Goal: Transaction & Acquisition: Purchase product/service

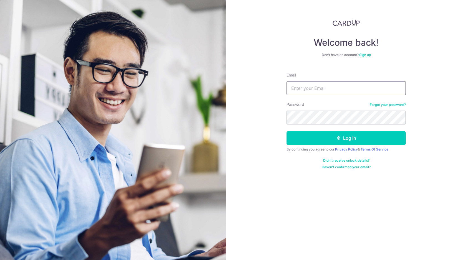
click at [359, 81] on input "Email" at bounding box center [345, 88] width 119 height 14
type input "theodorews@gmail.com"
click at [286, 131] on button "Log in" at bounding box center [345, 138] width 119 height 14
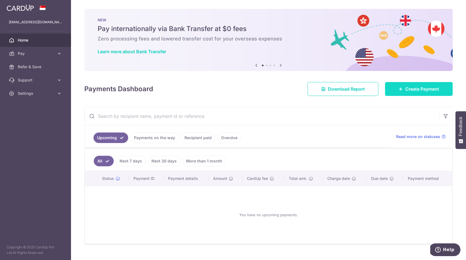
click at [401, 91] on icon at bounding box center [400, 89] width 4 height 4
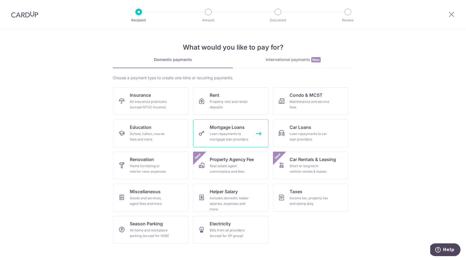
click at [247, 131] on link "Mortgage Loans Loan repayments to mortgage loan providers" at bounding box center [230, 133] width 75 height 28
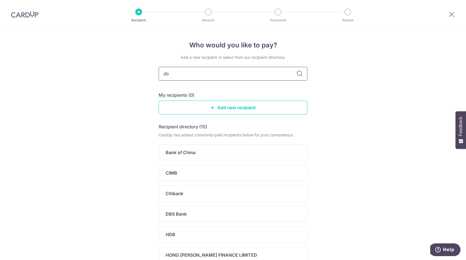
type input "dbs"
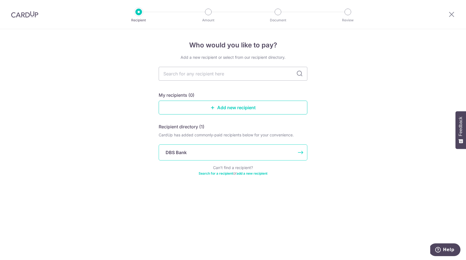
click at [193, 150] on div "DBS Bank" at bounding box center [229, 152] width 128 height 7
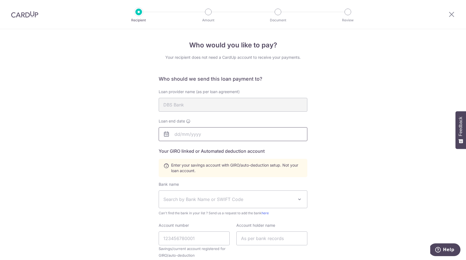
click at [210, 135] on input "text" at bounding box center [232, 134] width 149 height 14
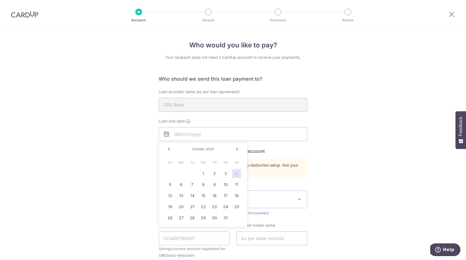
click at [313, 108] on div "Who would you like to pay? Your recipient does not need a CardUp account to rec…" at bounding box center [233, 193] width 466 height 328
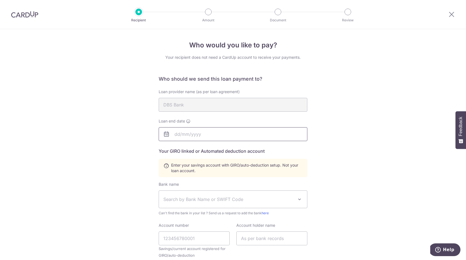
click at [211, 135] on input "text" at bounding box center [232, 134] width 149 height 14
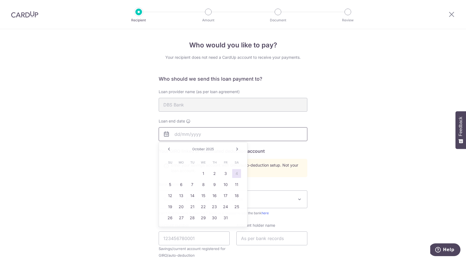
paste input "21 Jun 2027"
type input "21 Jun 2027"
click at [346, 132] on div "Who would you like to pay? Your recipient does not need a CardUp account to rec…" at bounding box center [233, 193] width 466 height 328
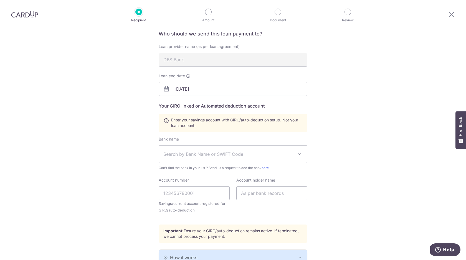
scroll to position [54, 0]
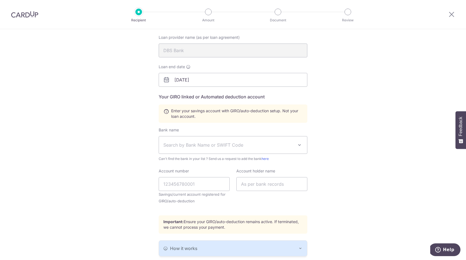
click at [264, 148] on span "Search by Bank Name or SWIFT Code" at bounding box center [228, 145] width 130 height 7
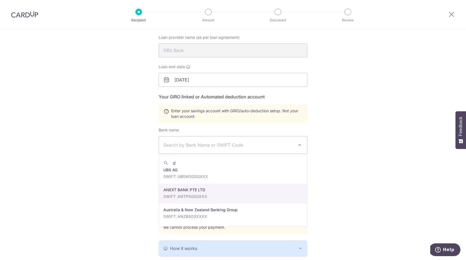
scroll to position [0, 0]
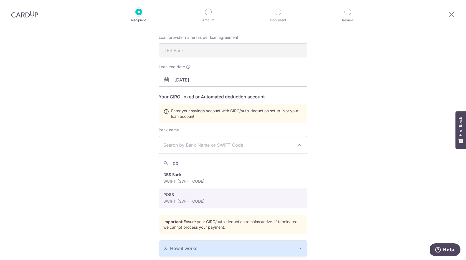
type input "d"
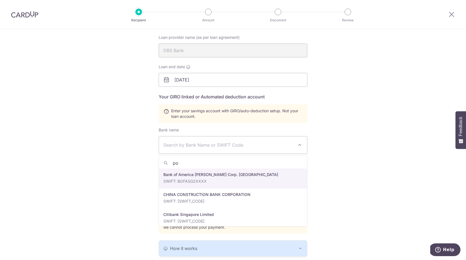
type input "p"
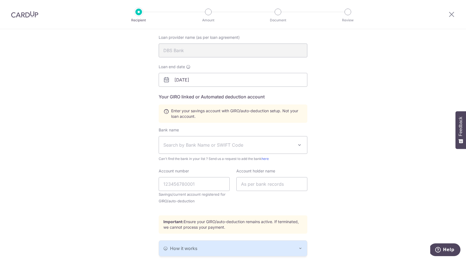
click at [360, 135] on div "Who would you like to pay? Your recipient does not need a CardUp account to rec…" at bounding box center [233, 139] width 466 height 328
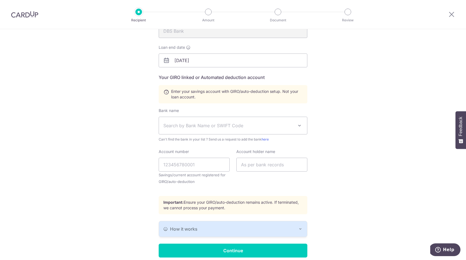
scroll to position [71, 0]
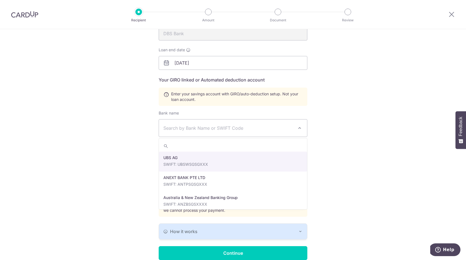
click at [244, 132] on span "Search by Bank Name or SWIFT Code" at bounding box center [233, 127] width 148 height 17
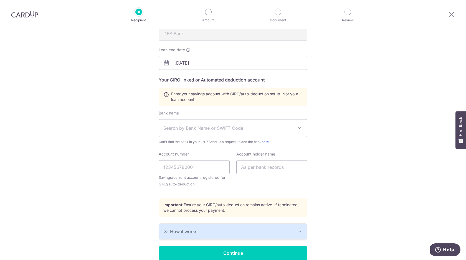
click at [330, 125] on div "Who would you like to pay? Your recipient does not need a CardUp account to rec…" at bounding box center [233, 122] width 466 height 328
click at [191, 166] on input "Account number" at bounding box center [193, 167] width 71 height 14
paste input "271-045152-0"
click at [260, 168] on input "text" at bounding box center [271, 167] width 71 height 14
click at [173, 167] on input "271-045152-0" at bounding box center [193, 167] width 71 height 14
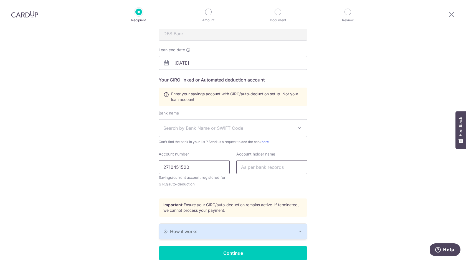
type input "2710451520"
click at [269, 166] on input "text" at bounding box center [271, 167] width 71 height 14
click at [262, 170] on input "Theodore Salim" at bounding box center [271, 167] width 71 height 14
type input "Theodore William Salim"
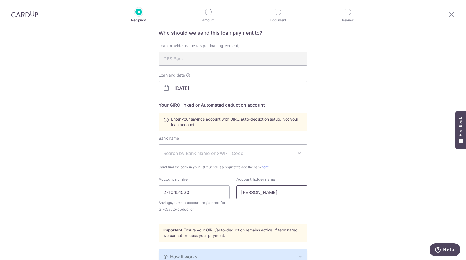
scroll to position [47, 0]
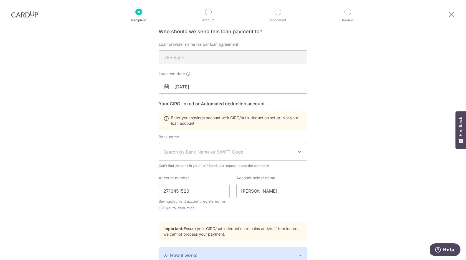
click at [281, 146] on span "Search by Bank Name or SWIFT Code" at bounding box center [233, 151] width 148 height 17
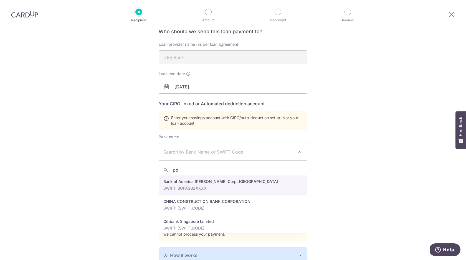
type input "p"
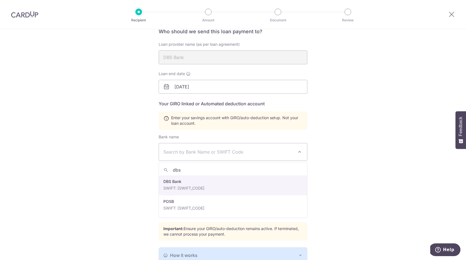
type input "dbs"
select select "6"
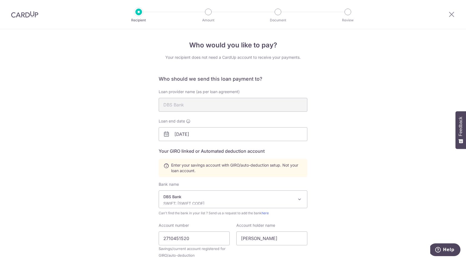
scroll to position [97, 0]
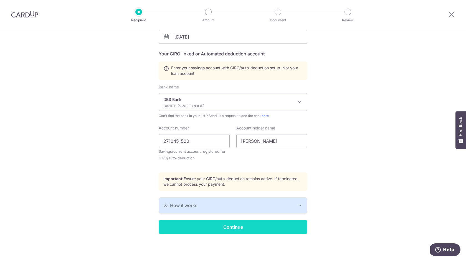
click at [237, 229] on input "Continue" at bounding box center [232, 227] width 149 height 14
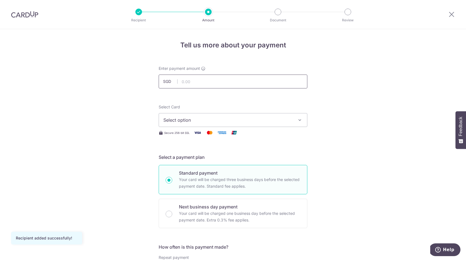
click at [233, 84] on input "text" at bounding box center [232, 82] width 149 height 14
type input "1,000.00"
click at [249, 124] on button "Select option" at bounding box center [232, 120] width 149 height 14
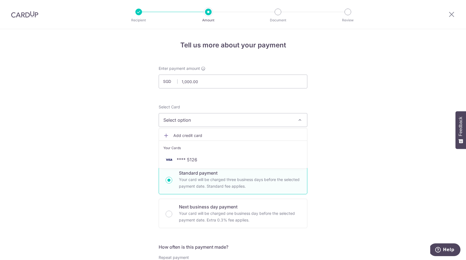
click at [237, 136] on span "Add credit card" at bounding box center [237, 136] width 129 height 6
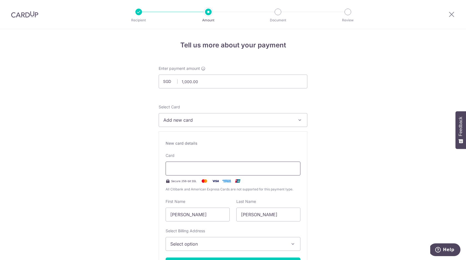
click at [233, 165] on div at bounding box center [232, 169] width 135 height 14
click at [206, 215] on input "[PERSON_NAME]" at bounding box center [197, 215] width 64 height 14
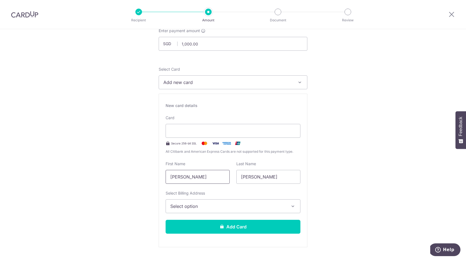
scroll to position [50, 0]
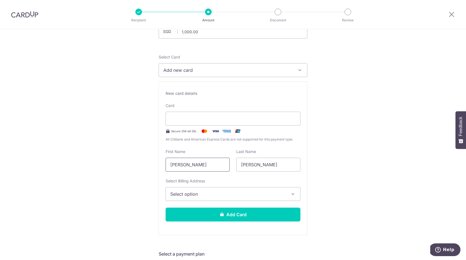
type input "Theodore"
click at [213, 195] on span "Select option" at bounding box center [227, 194] width 115 height 7
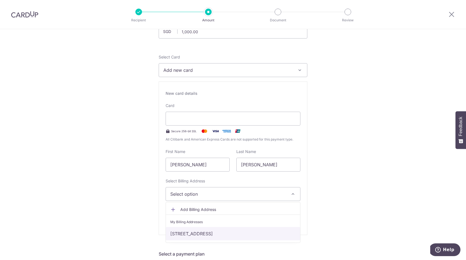
click at [217, 234] on link "[STREET_ADDRESS]" at bounding box center [233, 233] width 134 height 13
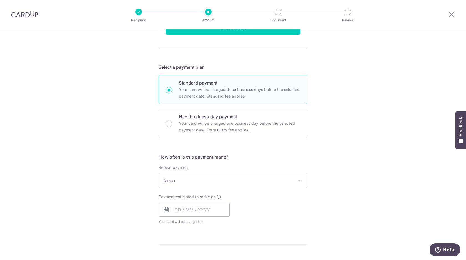
scroll to position [237, 0]
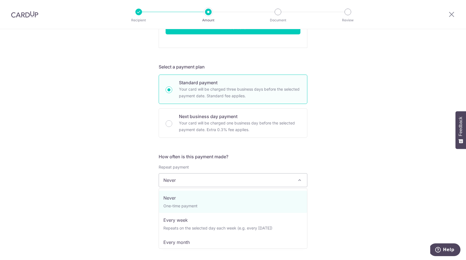
click at [206, 180] on span "Never" at bounding box center [233, 179] width 148 height 13
select select "3"
type input "[DATE]"
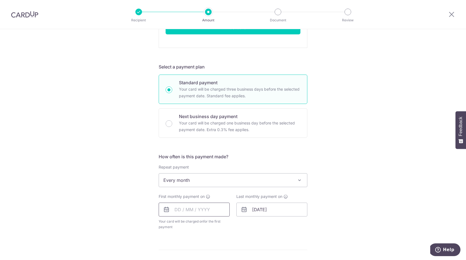
click at [173, 213] on input "text" at bounding box center [193, 210] width 71 height 14
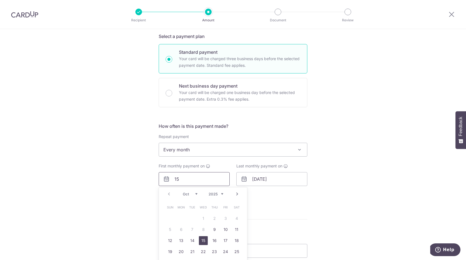
type input "15"
click at [218, 194] on select "2025 2026 2027 2028 2029 2030 2031 2032 2033 2034 2035" at bounding box center [215, 194] width 15 height 4
click at [204, 240] on table "Sun Mon Tue Wed Thu Fri Sat 1 2 3 4 5 6 7 8 9 10 11 12 13 14 15 16 17 18 19 20 …" at bounding box center [203, 235] width 78 height 67
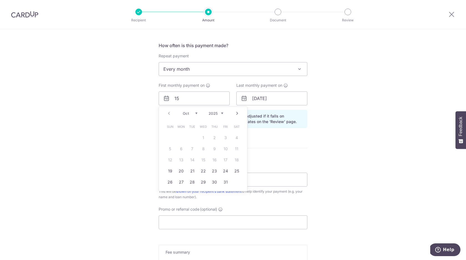
scroll to position [350, 0]
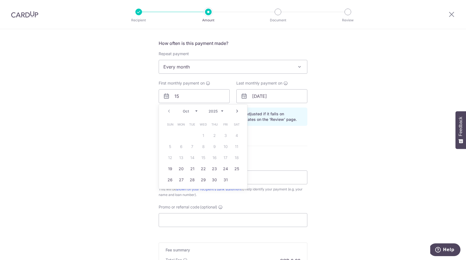
click at [202, 157] on table "Sun Mon Tue Wed Thu Fri Sat 1 2 3 4 5 6 7 8 9 10 11 12 13 14 15 16 17 18 19 20 …" at bounding box center [203, 152] width 78 height 67
click at [236, 110] on link "Next" at bounding box center [237, 111] width 7 height 7
click at [236, 158] on link "15" at bounding box center [236, 157] width 9 height 9
type input "15/11/2025"
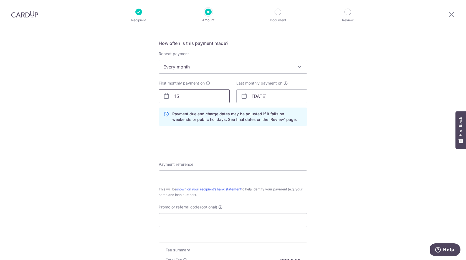
click at [204, 94] on input "15" at bounding box center [193, 96] width 71 height 14
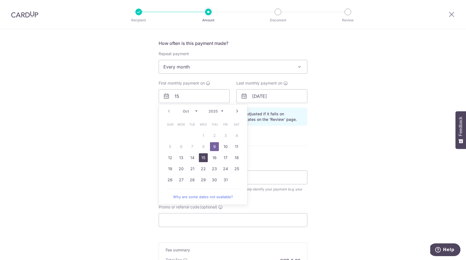
click at [203, 158] on link "15" at bounding box center [203, 157] width 9 height 9
type input "[DATE]"
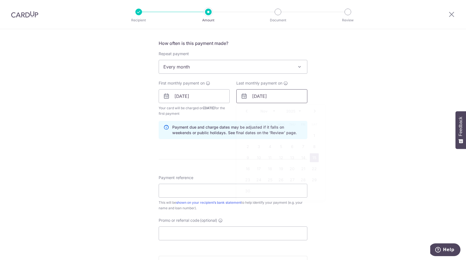
click at [278, 98] on input "15/11/2025" at bounding box center [271, 96] width 71 height 14
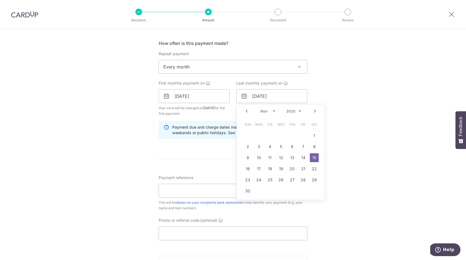
click at [300, 111] on select "2025 2026 2027 2028 2029 2030 2031 2032 2033 2034 2035" at bounding box center [293, 111] width 15 height 4
click at [266, 112] on select "Jan Feb Mar Apr May Jun Jul Aug Sep Oct Nov Dec" at bounding box center [267, 111] width 15 height 4
click at [269, 158] on link "15" at bounding box center [269, 157] width 9 height 9
type input "[DATE]"
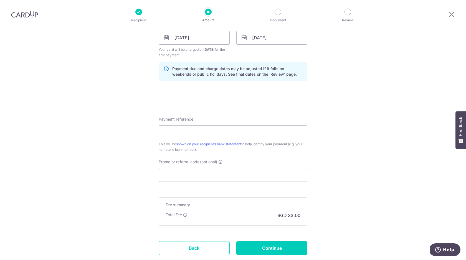
scroll to position [409, 0]
click at [237, 129] on input "Payment reference" at bounding box center [232, 132] width 149 height 14
click at [180, 130] on input "Cardup BonusSaver" at bounding box center [232, 132] width 149 height 14
click at [260, 128] on input "Cardup -Mortagage - SC BonusSaver" at bounding box center [232, 132] width 149 height 14
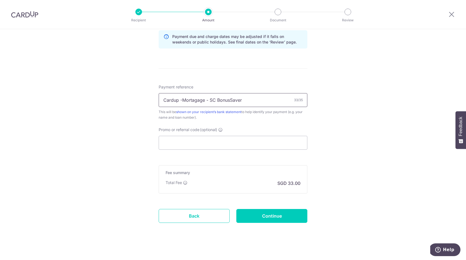
scroll to position [442, 0]
type input "Cardup -Mortagage - SC BonusSaver"
click at [237, 142] on input "Promo or referral code (optional)" at bounding box center [232, 142] width 149 height 14
paste input "REC185"
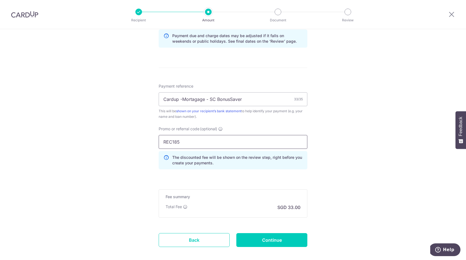
scroll to position [470, 0]
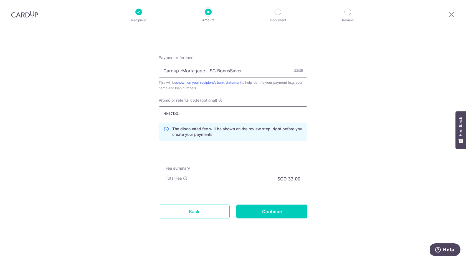
type input "REC185"
drag, startPoint x: 190, startPoint y: 116, endPoint x: 147, endPoint y: 116, distance: 43.2
click at [286, 210] on input "Continue" at bounding box center [271, 211] width 71 height 14
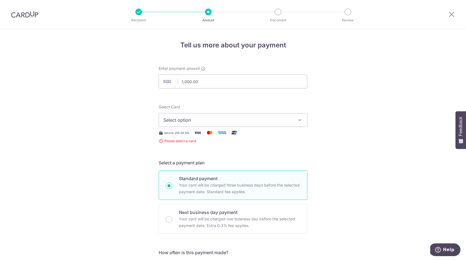
click at [273, 121] on span "Select option" at bounding box center [227, 120] width 129 height 7
click at [231, 136] on span "Add credit card" at bounding box center [237, 136] width 129 height 6
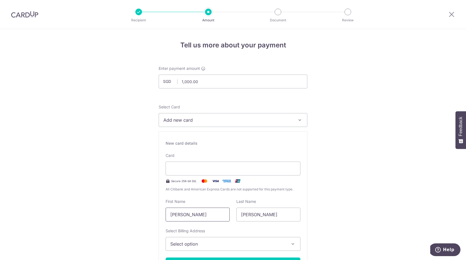
click at [202, 215] on input "[PERSON_NAME]" at bounding box center [197, 215] width 64 height 14
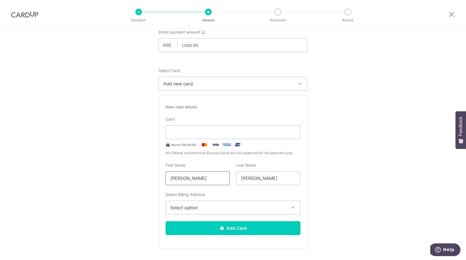
scroll to position [37, 0]
type input "Theodore"
click at [219, 209] on span "Select option" at bounding box center [227, 207] width 115 height 7
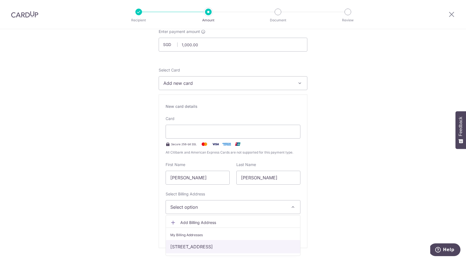
click at [213, 244] on link "[STREET_ADDRESS]" at bounding box center [233, 246] width 134 height 13
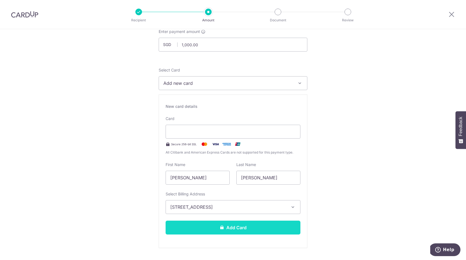
click at [231, 231] on button "Add Card" at bounding box center [232, 228] width 135 height 14
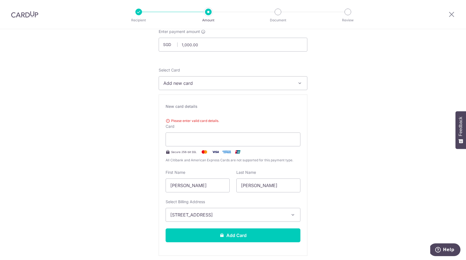
click at [283, 94] on div "Select Card Add new card Add credit card Your Cards **** 5126 Secure 256-bit SS…" at bounding box center [232, 161] width 149 height 188
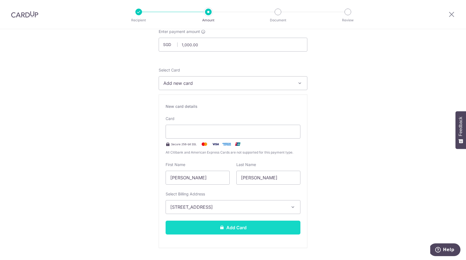
click at [245, 226] on button "Add Card" at bounding box center [232, 228] width 135 height 14
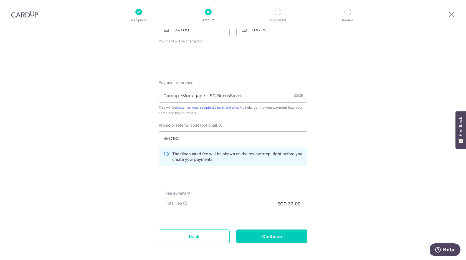
scroll to position [442, 0]
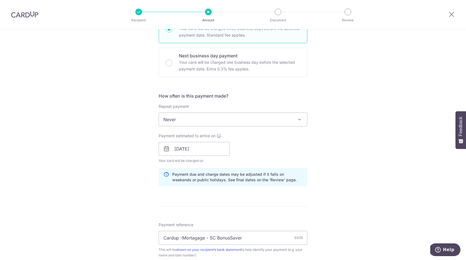
scroll to position [151, 0]
click at [217, 118] on span "Never" at bounding box center [233, 118] width 148 height 13
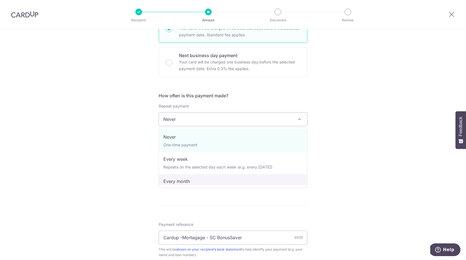
select select "3"
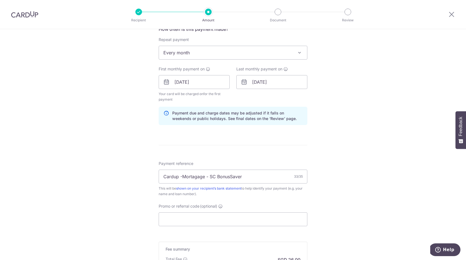
scroll to position [256, 0]
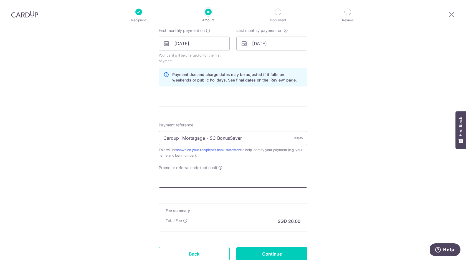
click at [200, 178] on input "Promo or referral code (optional)" at bounding box center [232, 181] width 149 height 14
paste input "3HOME25R"
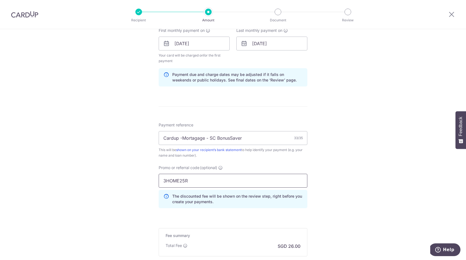
scroll to position [324, 0]
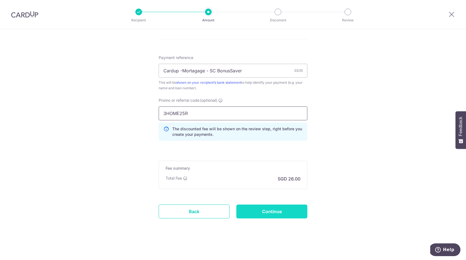
type input "3HOME25R"
click at [252, 208] on input "Continue" at bounding box center [271, 211] width 71 height 14
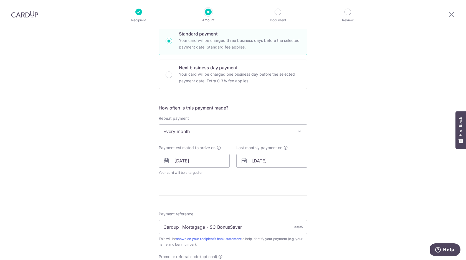
scroll to position [169, 0]
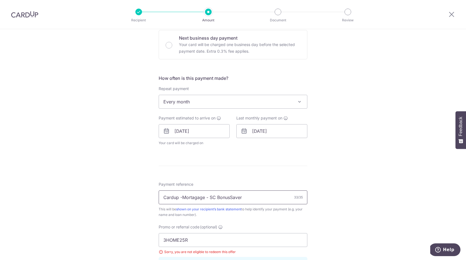
click at [193, 196] on input "Cardup -Mortagage - SC BonusSaver" at bounding box center [232, 197] width 149 height 14
click at [181, 197] on input "Cardup -Mortgage - SC BonusSaver" at bounding box center [232, 197] width 149 height 14
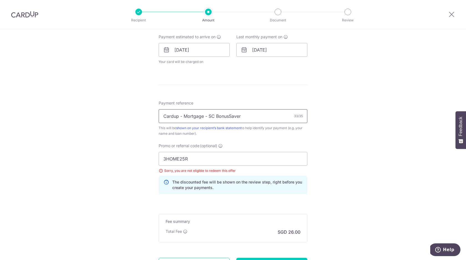
scroll to position [251, 0]
type input "Cardup - Mortgage - SC BonusSaver"
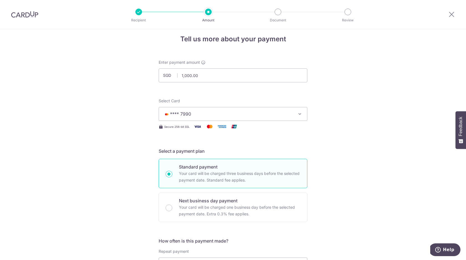
scroll to position [6, 0]
drag, startPoint x: 186, startPoint y: 75, endPoint x: 206, endPoint y: 75, distance: 19.1
click at [206, 75] on input "1,000.00" at bounding box center [232, 75] width 149 height 14
drag, startPoint x: 206, startPoint y: 75, endPoint x: 183, endPoint y: 75, distance: 23.0
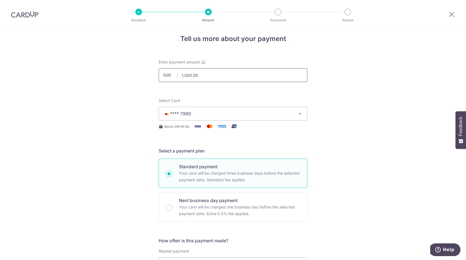
click at [183, 75] on input "1,000.00" at bounding box center [232, 75] width 149 height 14
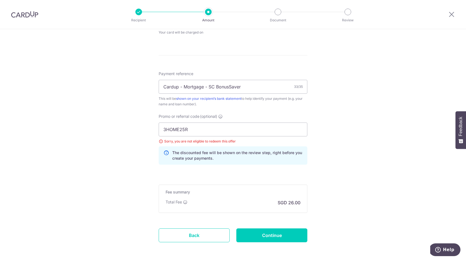
scroll to position [281, 0]
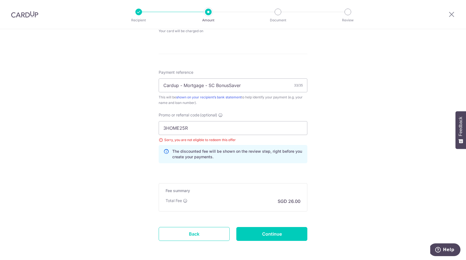
click at [339, 114] on div "Tell us more about your payment Enter payment amount SGD 980 1000.00 Select Car…" at bounding box center [233, 15] width 466 height 534
type input "980.00"
click at [241, 127] on input "3HOME25R" at bounding box center [232, 128] width 149 height 14
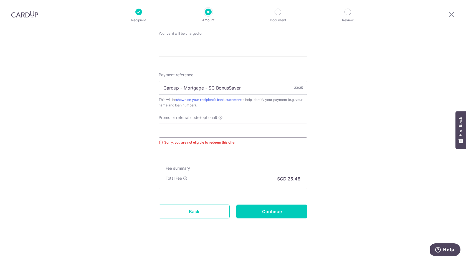
scroll to position [278, 0]
click at [344, 135] on div "Tell us more about your payment Enter payment amount SGD 980.00 980.00 Select C…" at bounding box center [233, 5] width 466 height 509
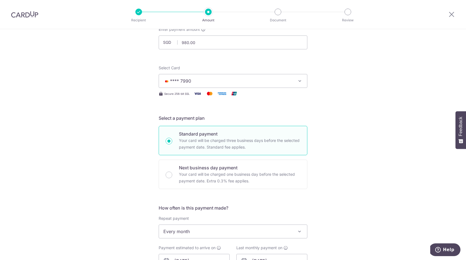
scroll to position [39, 0]
drag, startPoint x: 185, startPoint y: 42, endPoint x: 213, endPoint y: 42, distance: 28.3
click at [213, 42] on input "980.00" at bounding box center [232, 43] width 149 height 14
click at [309, 117] on div "Tell us more about your payment Enter payment amount SGD 975 980.00 Select Card…" at bounding box center [233, 244] width 466 height 509
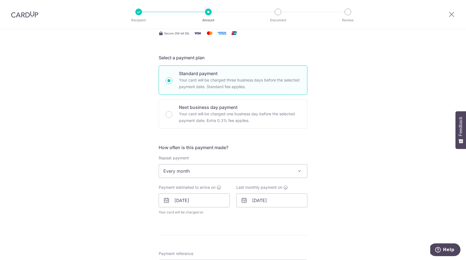
scroll to position [8, 0]
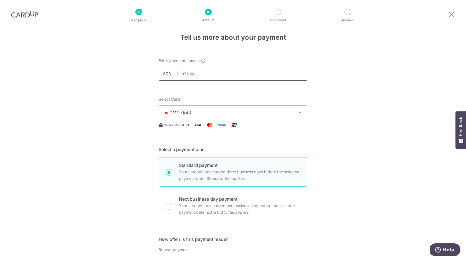
drag, startPoint x: 221, startPoint y: 74, endPoint x: 139, endPoint y: 74, distance: 81.5
type input "1,000.00"
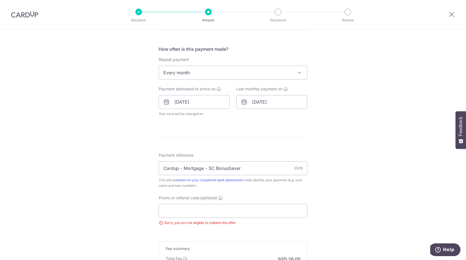
scroll to position [203, 0]
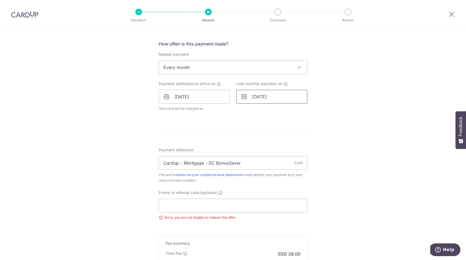
click at [258, 96] on input "21/06/2027" at bounding box center [271, 97] width 71 height 14
click at [272, 157] on link "15" at bounding box center [269, 158] width 9 height 9
type input "[DATE]"
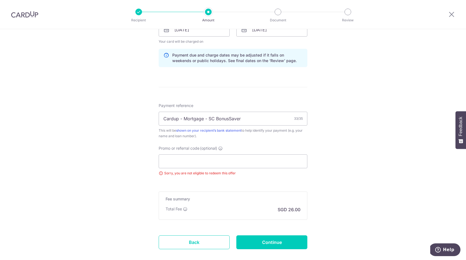
scroll to position [272, 0]
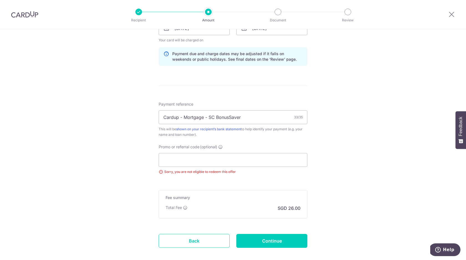
click at [212, 151] on div "Promo or referral code (optional) Sorry, you are not eligible to redeem this of…" at bounding box center [232, 159] width 149 height 30
click at [213, 162] on input "Promo or referral code (optional)" at bounding box center [232, 160] width 149 height 14
paste input "SAVERENT179"
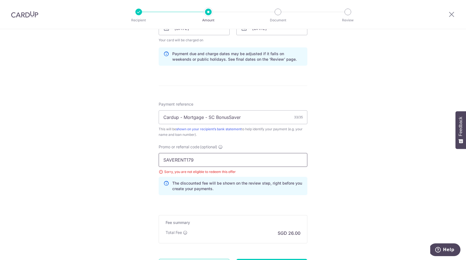
scroll to position [319, 0]
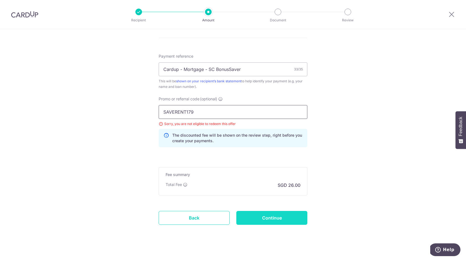
type input "SAVERENT179"
click at [271, 216] on input "Continue" at bounding box center [271, 218] width 71 height 14
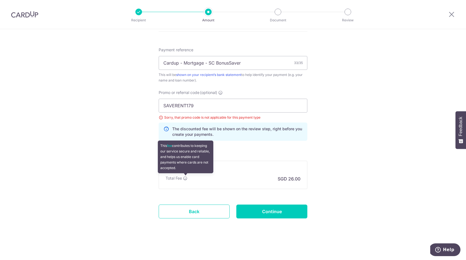
click at [186, 178] on icon at bounding box center [185, 178] width 4 height 4
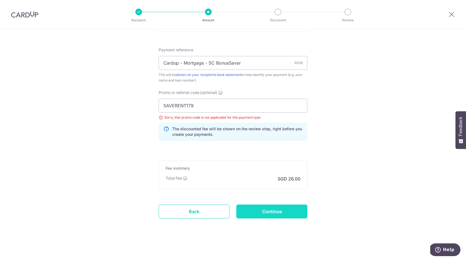
click at [260, 212] on input "Continue" at bounding box center [271, 211] width 71 height 14
click at [242, 106] on input "SAVERENT179" at bounding box center [232, 106] width 149 height 14
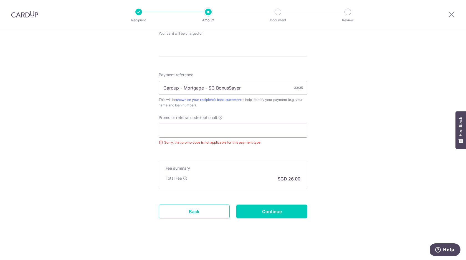
scroll to position [278, 0]
click at [268, 209] on input "Continue" at bounding box center [271, 211] width 71 height 14
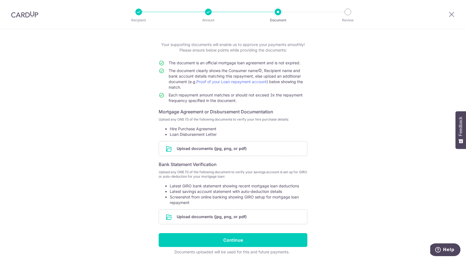
scroll to position [29, 0]
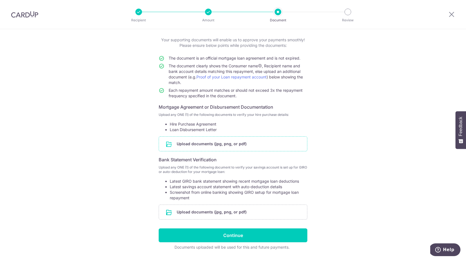
click at [231, 144] on input "file" at bounding box center [233, 144] width 148 height 14
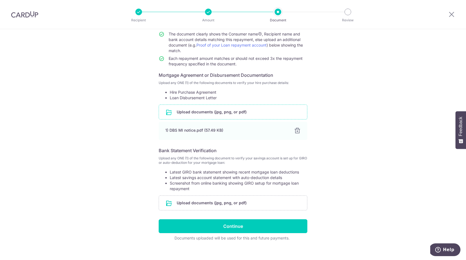
scroll to position [67, 0]
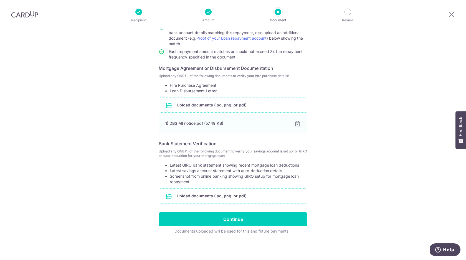
click at [242, 196] on input "file" at bounding box center [233, 196] width 148 height 14
click at [206, 199] on input "file" at bounding box center [233, 196] width 148 height 14
click at [226, 196] on input "file" at bounding box center [233, 196] width 148 height 14
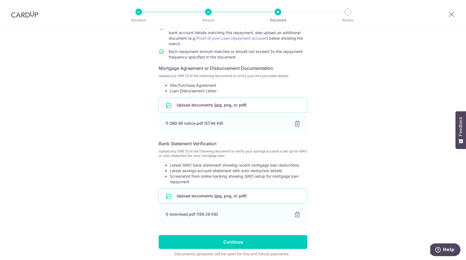
scroll to position [90, 0]
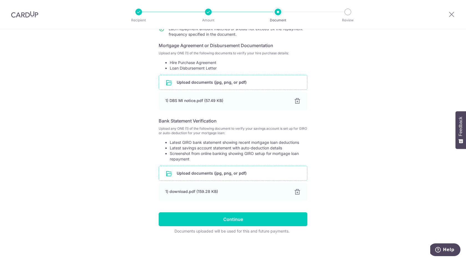
click at [245, 171] on input "file" at bounding box center [233, 173] width 148 height 14
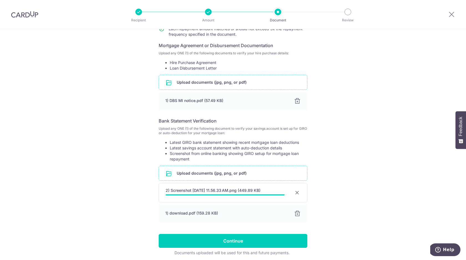
scroll to position [111, 0]
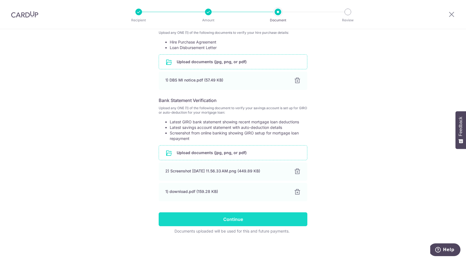
click at [247, 218] on input "Continue" at bounding box center [232, 219] width 149 height 14
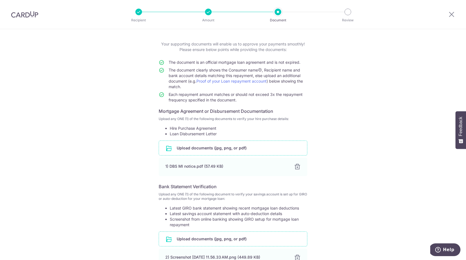
scroll to position [25, 0]
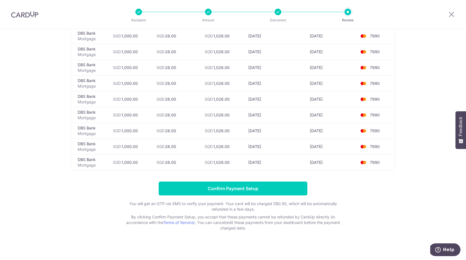
scroll to position [251, 0]
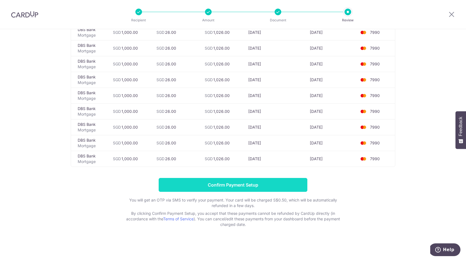
click at [233, 188] on input "Confirm Payment Setup" at bounding box center [232, 185] width 149 height 14
